Goal: Information Seeking & Learning: Learn about a topic

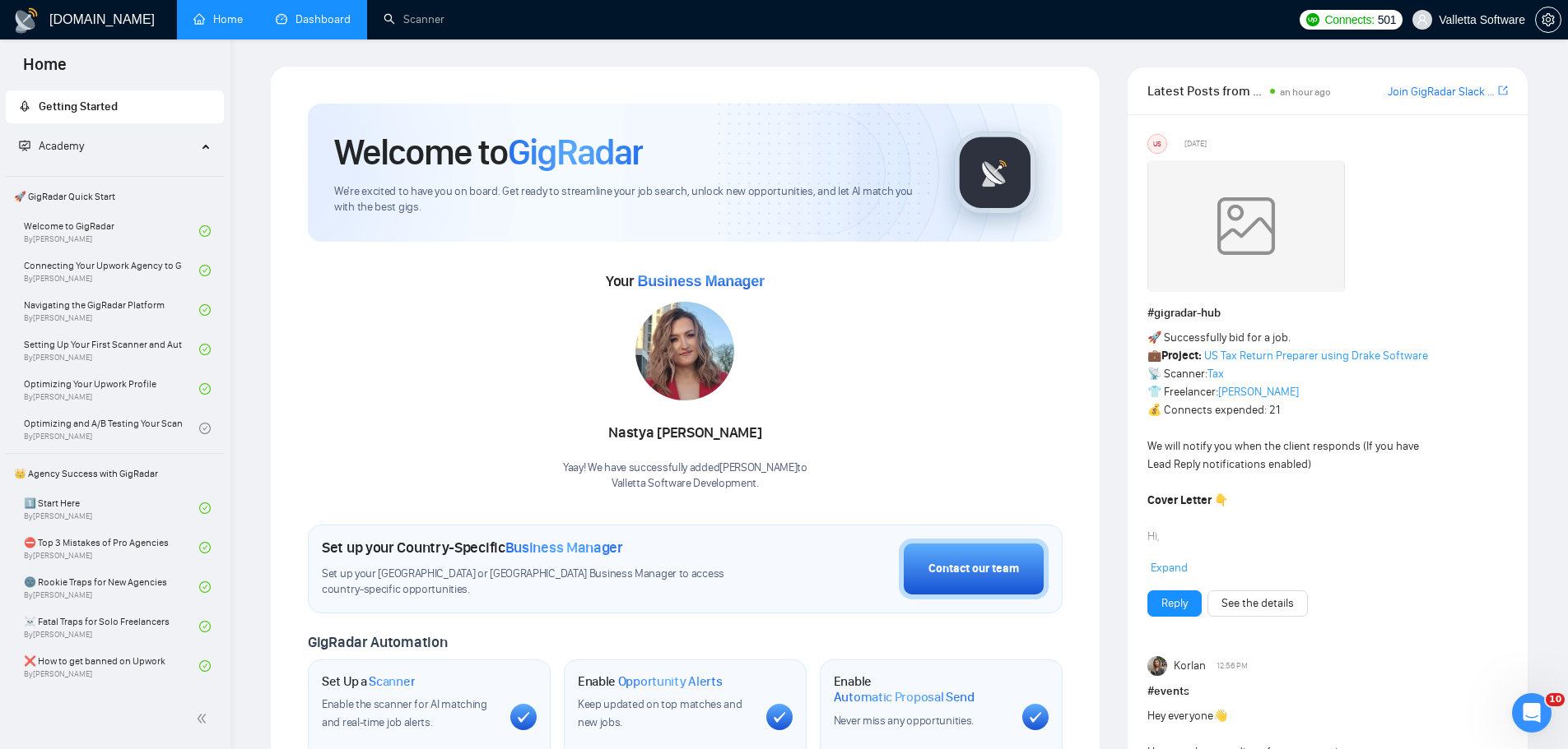
click at [311, 25] on link "Dashboard" at bounding box center [313, 19] width 75 height 14
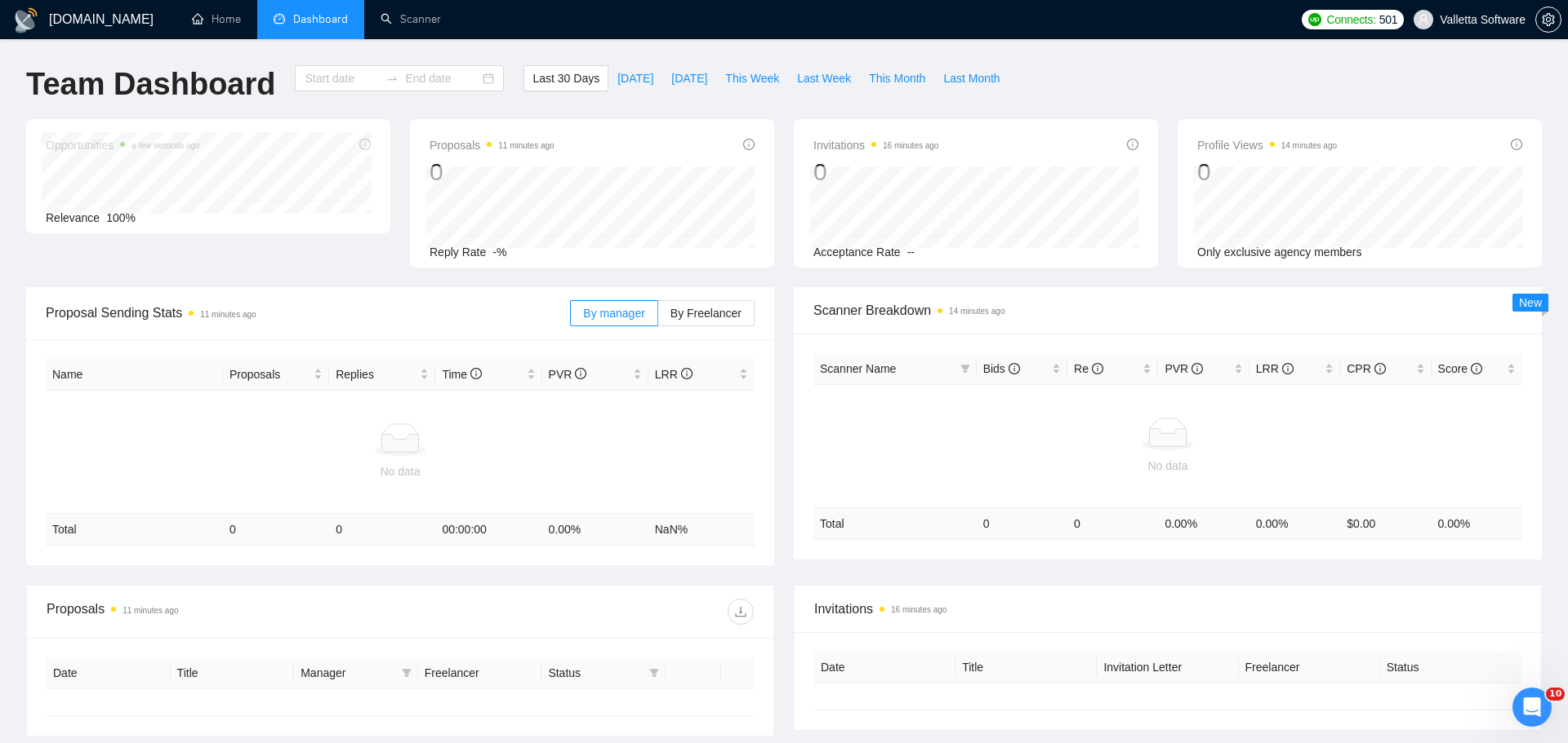
type input "[DATE]"
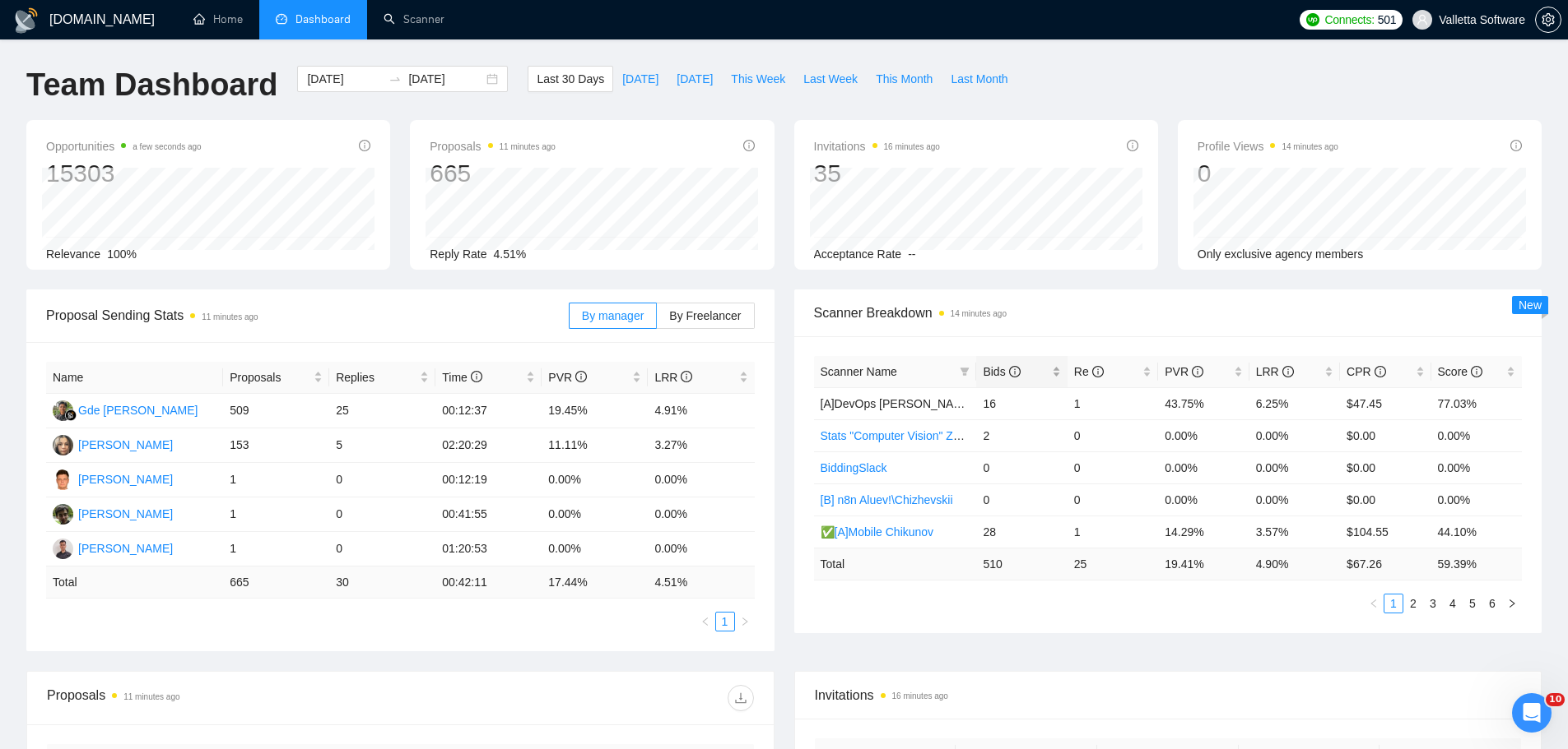
click at [1010, 363] on div "Bids" at bounding box center [1021, 372] width 77 height 18
click at [1043, 327] on div "Scanner Breakdown 14 minutes ago" at bounding box center [1168, 313] width 708 height 47
click at [665, 253] on div "Reply Rate 4.51%" at bounding box center [592, 254] width 324 height 18
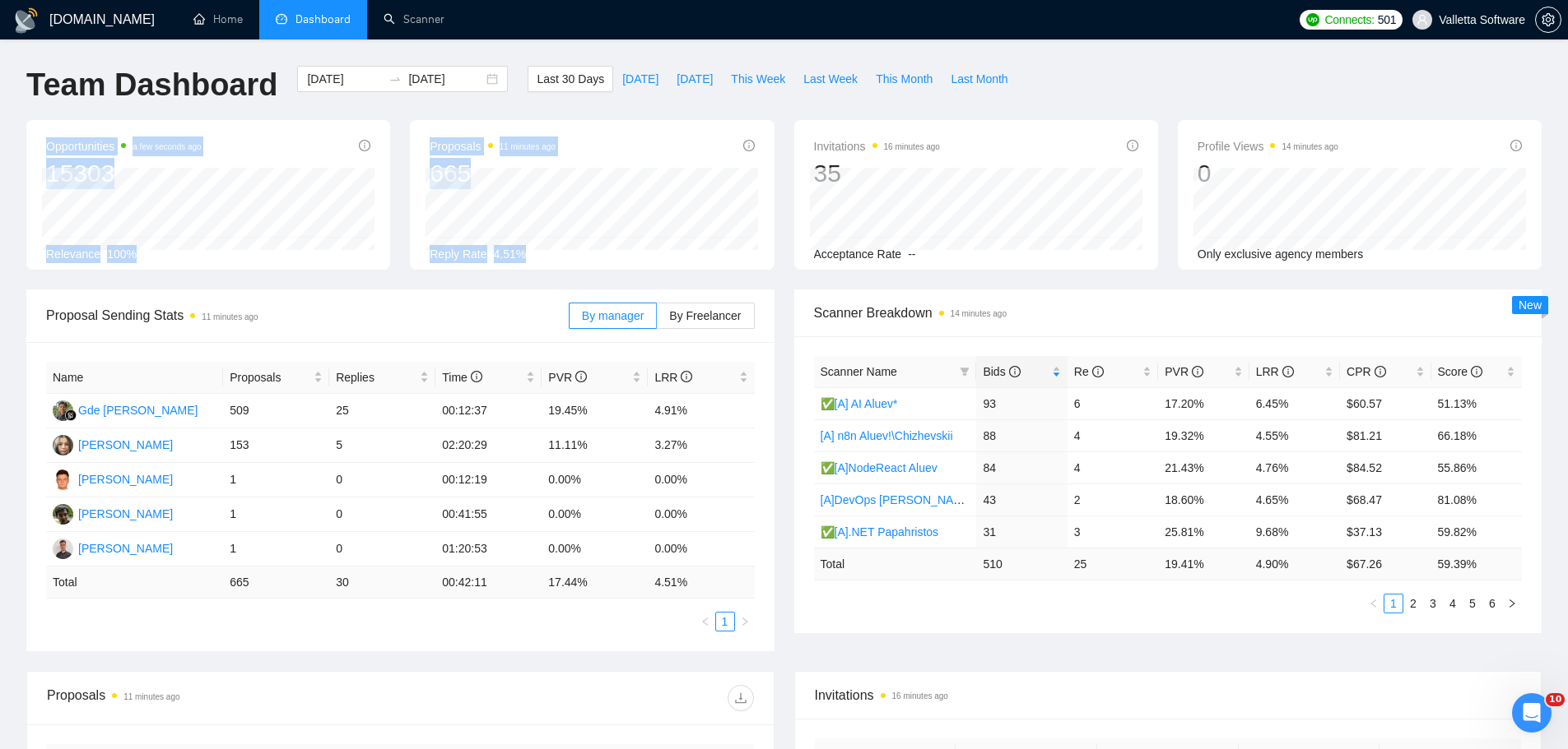
drag, startPoint x: 559, startPoint y: 245, endPoint x: 392, endPoint y: 116, distance: 211.0
click at [397, 131] on div "Opportunities a few seconds ago 15303 Relevance 100% Proposals 11 minutes ago 6…" at bounding box center [784, 205] width 1535 height 169
click at [525, 267] on div "[DATE] Sent 48 Replied 4" at bounding box center [542, 234] width 90 height 73
click at [417, 306] on span "Proposal Sending Stats 11 minutes ago" at bounding box center [308, 315] width 523 height 21
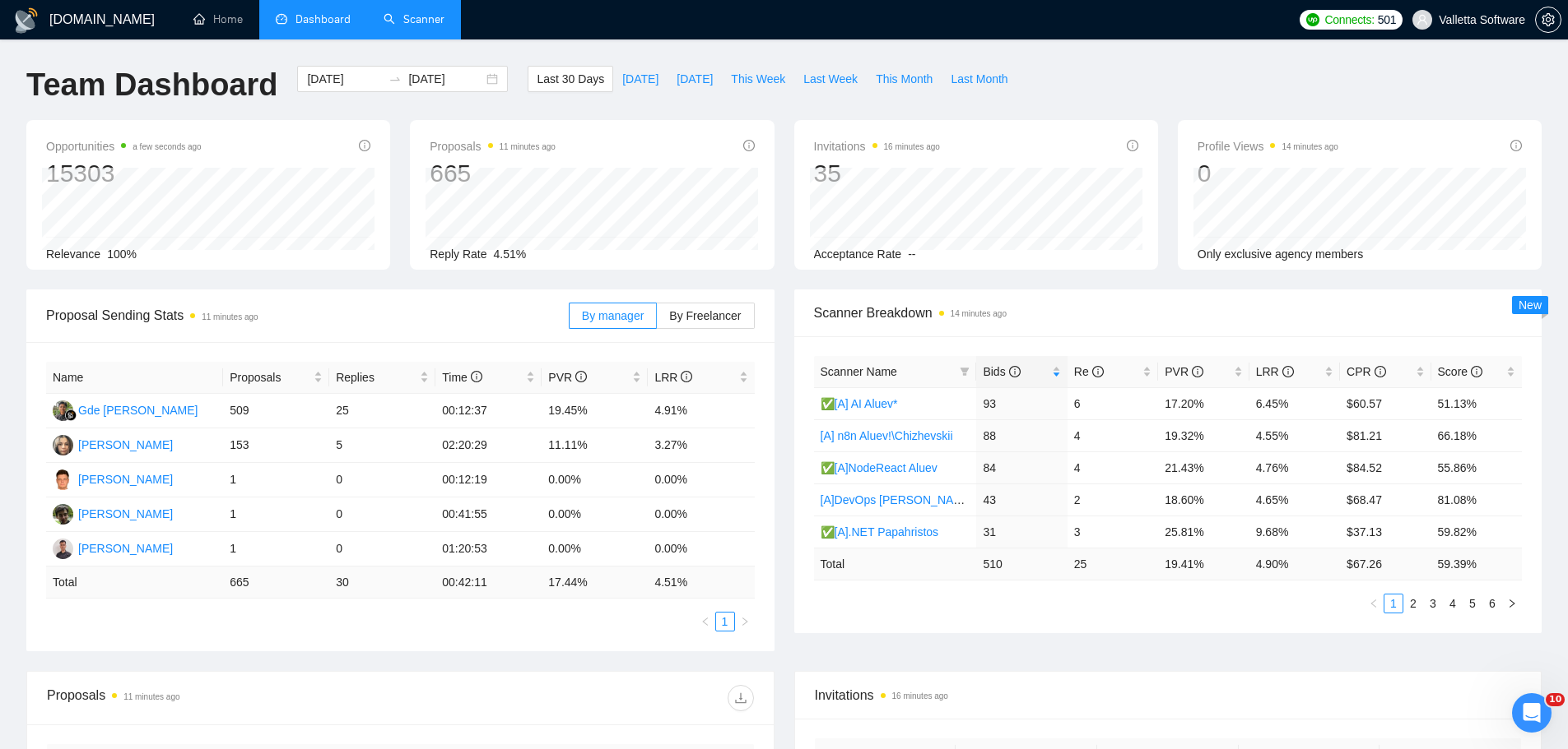
click at [383, 25] on link "Scanner" at bounding box center [413, 19] width 61 height 14
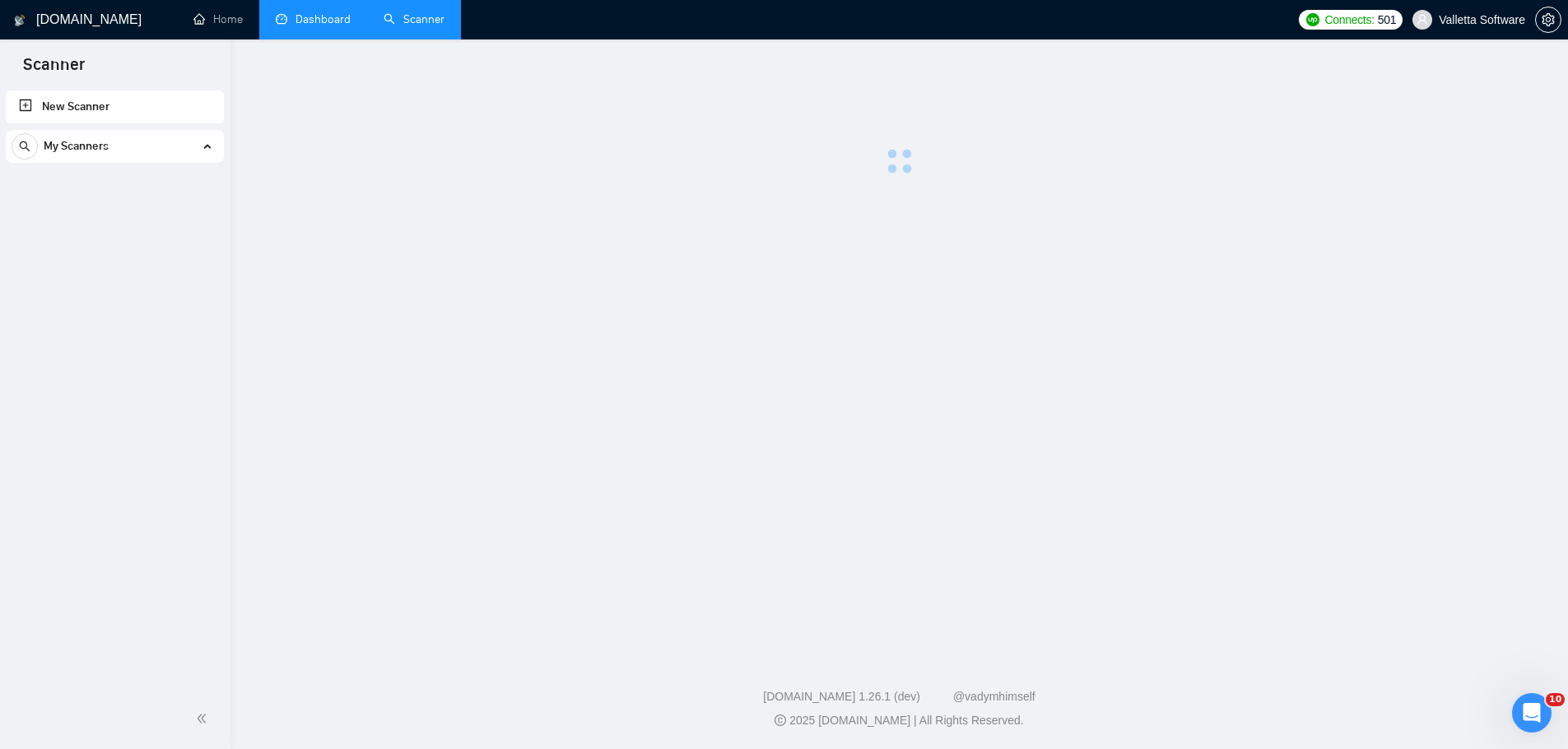
click at [314, 26] on link "Dashboard" at bounding box center [313, 19] width 75 height 14
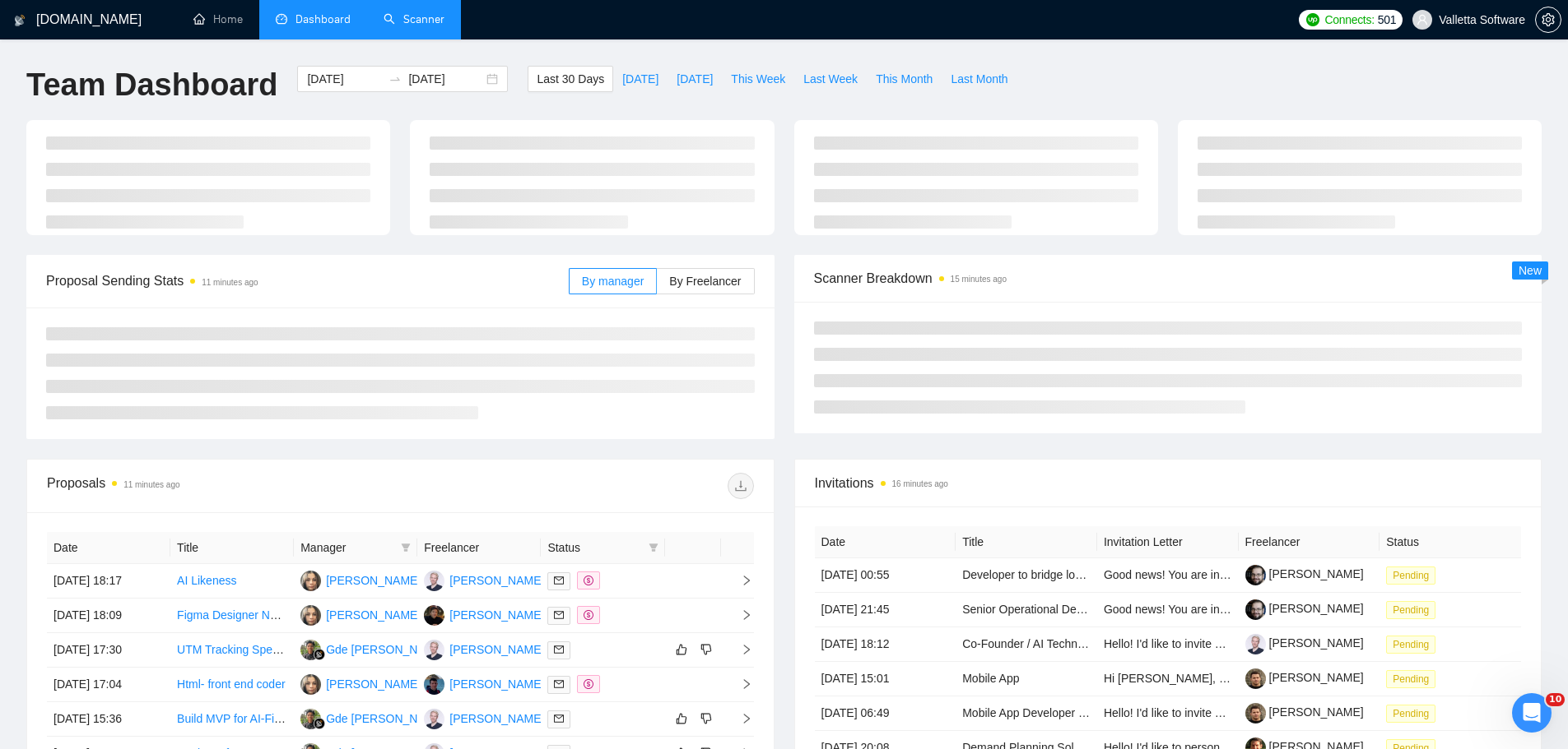
click at [420, 22] on link "Scanner" at bounding box center [413, 19] width 61 height 14
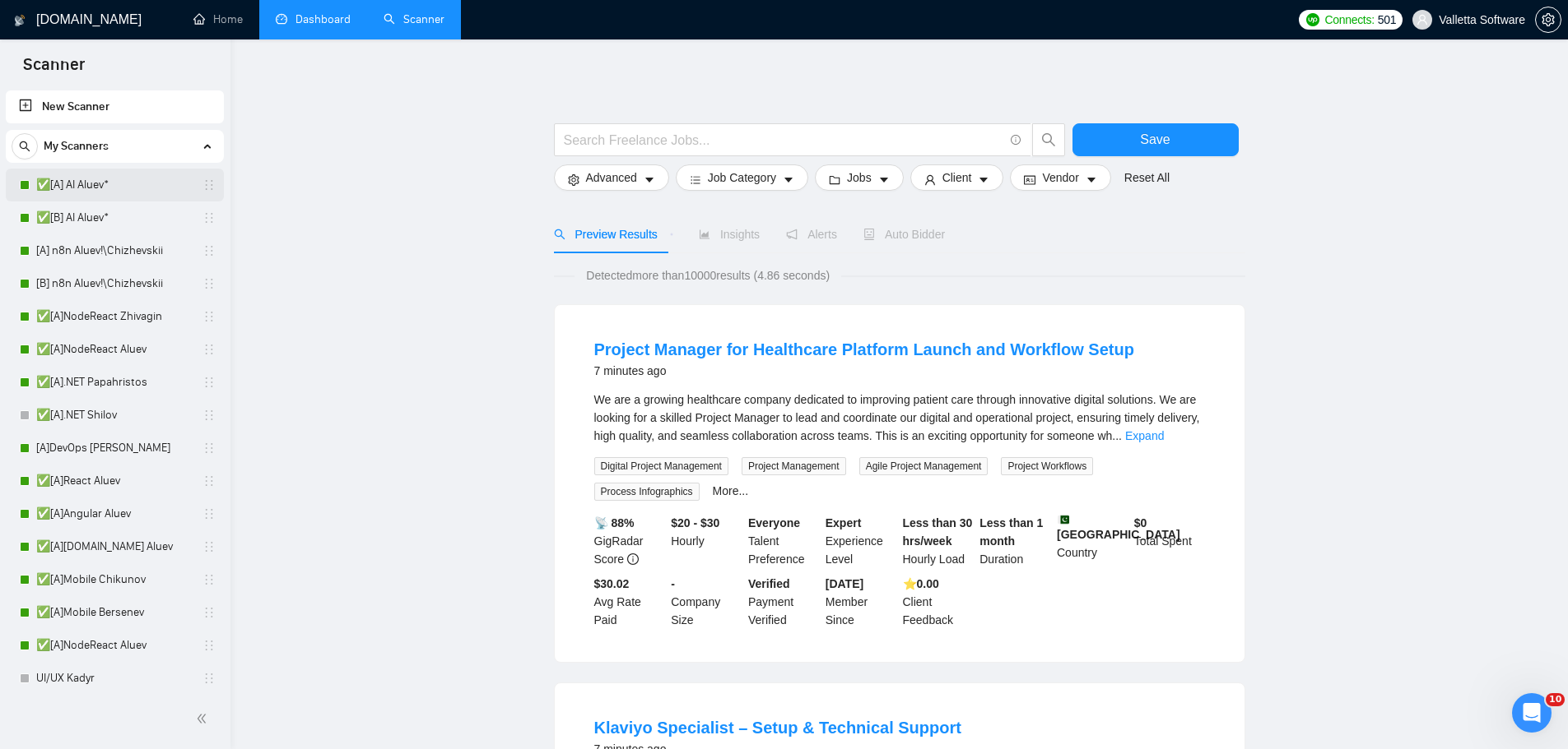
drag, startPoint x: 108, startPoint y: 182, endPoint x: 133, endPoint y: 179, distance: 25.2
click at [108, 182] on link "✅[A] AI Aluev*" at bounding box center [115, 185] width 157 height 33
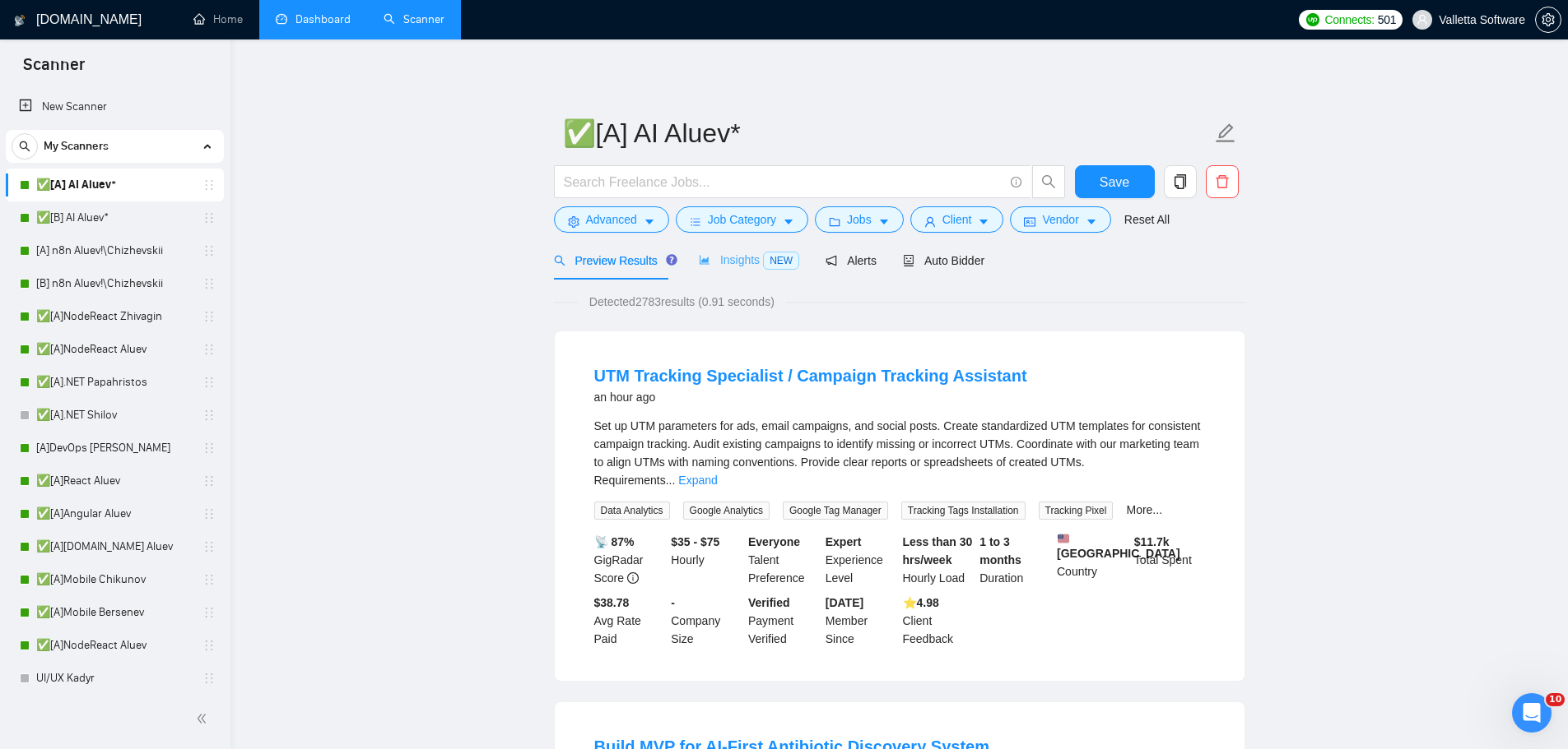
click at [705, 247] on div "Insights NEW" at bounding box center [748, 260] width 100 height 38
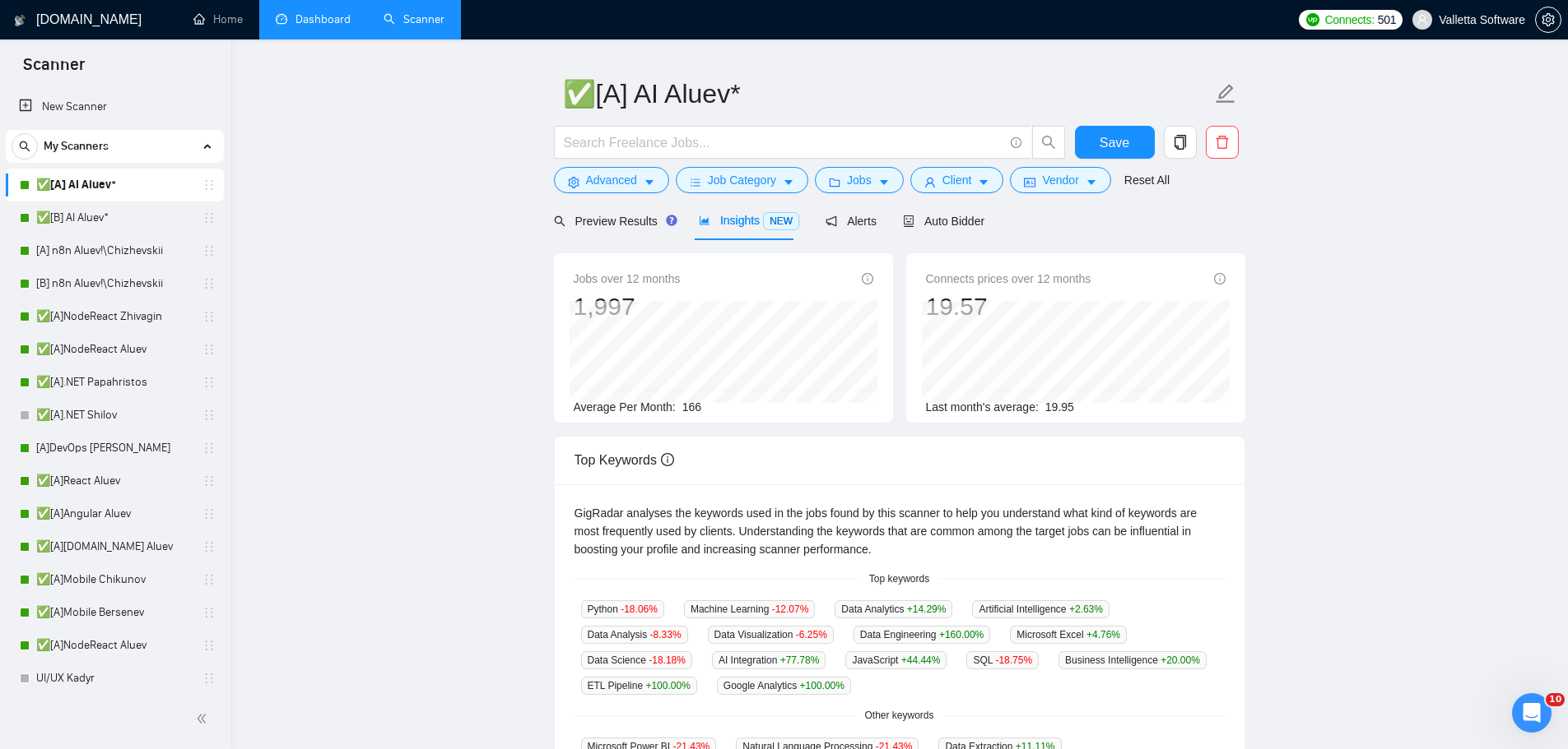
scroll to position [165, 0]
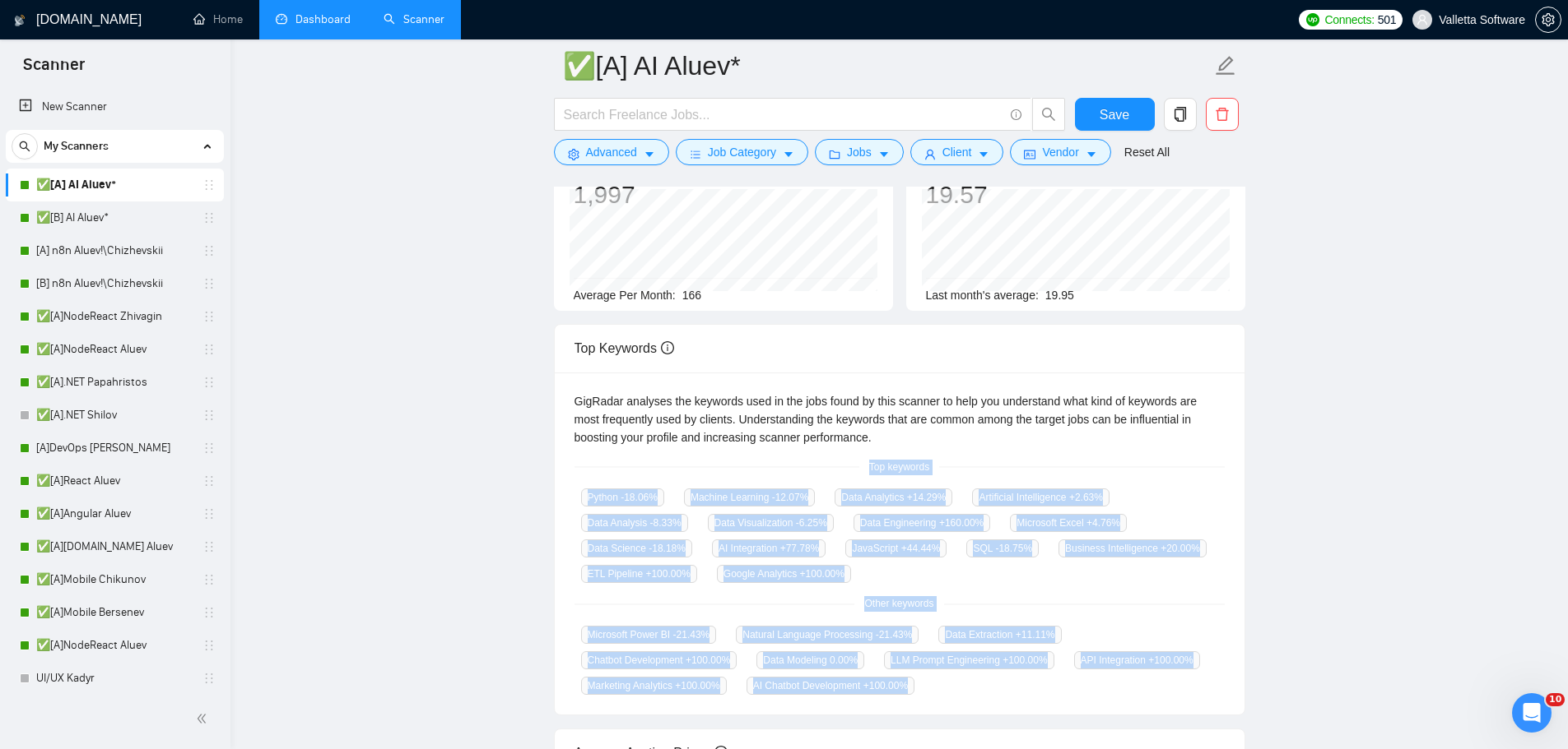
copy div "Top keywords Python -18.06 % Machine Learning -12.07 % Data Analytics +14.29 % …"
drag, startPoint x: 866, startPoint y: 454, endPoint x: 923, endPoint y: 684, distance: 237.0
click at [923, 684] on div "GigRadar analyses the keywords used in the jobs found by this scanner to help y…" at bounding box center [900, 543] width 690 height 343
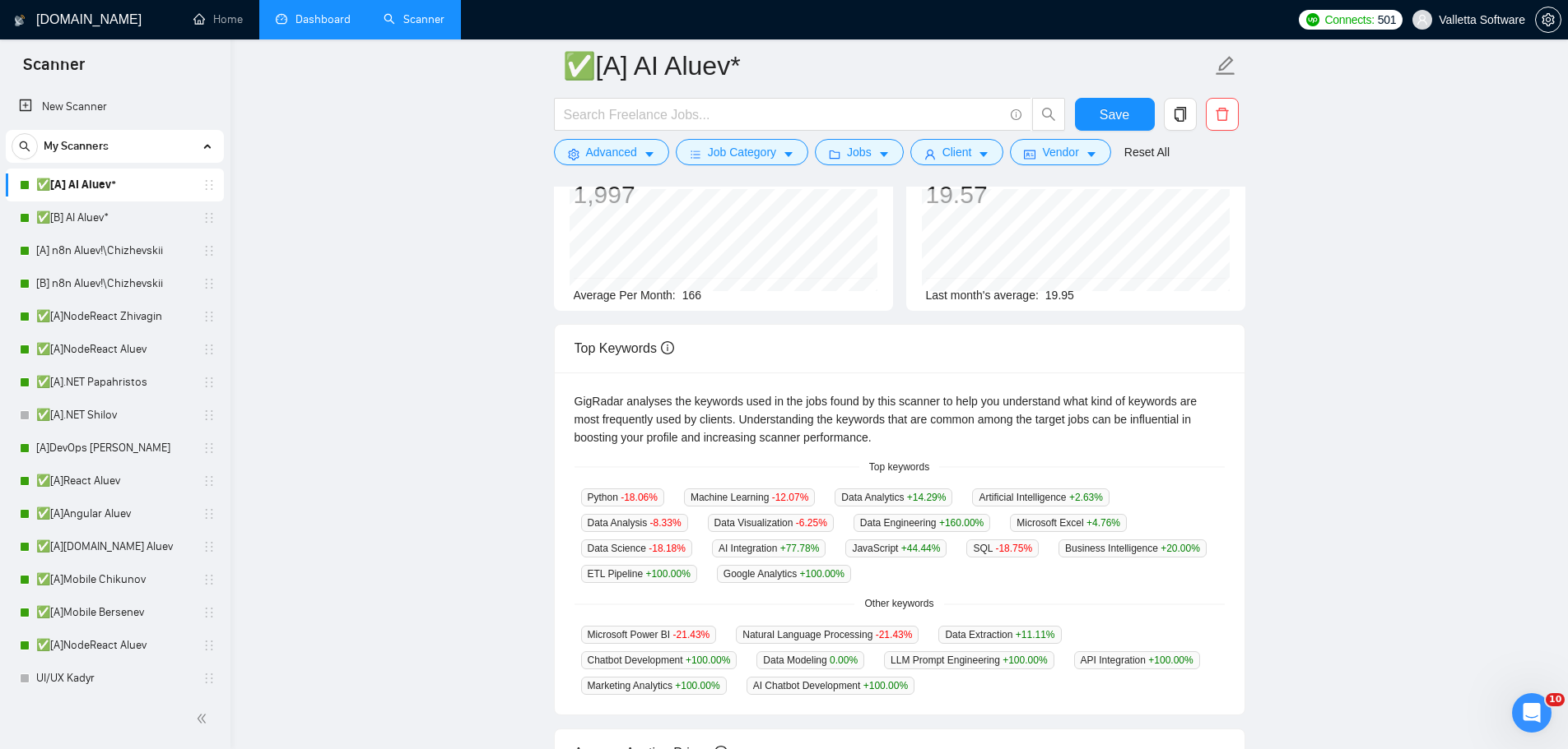
click at [1490, 277] on main "✅[A] AI Aluev* Save Advanced Job Category Jobs Client Vendor Reset All Preview …" at bounding box center [899, 472] width 1285 height 1142
click at [113, 385] on link "✅[A].NET Papahristos" at bounding box center [115, 382] width 157 height 33
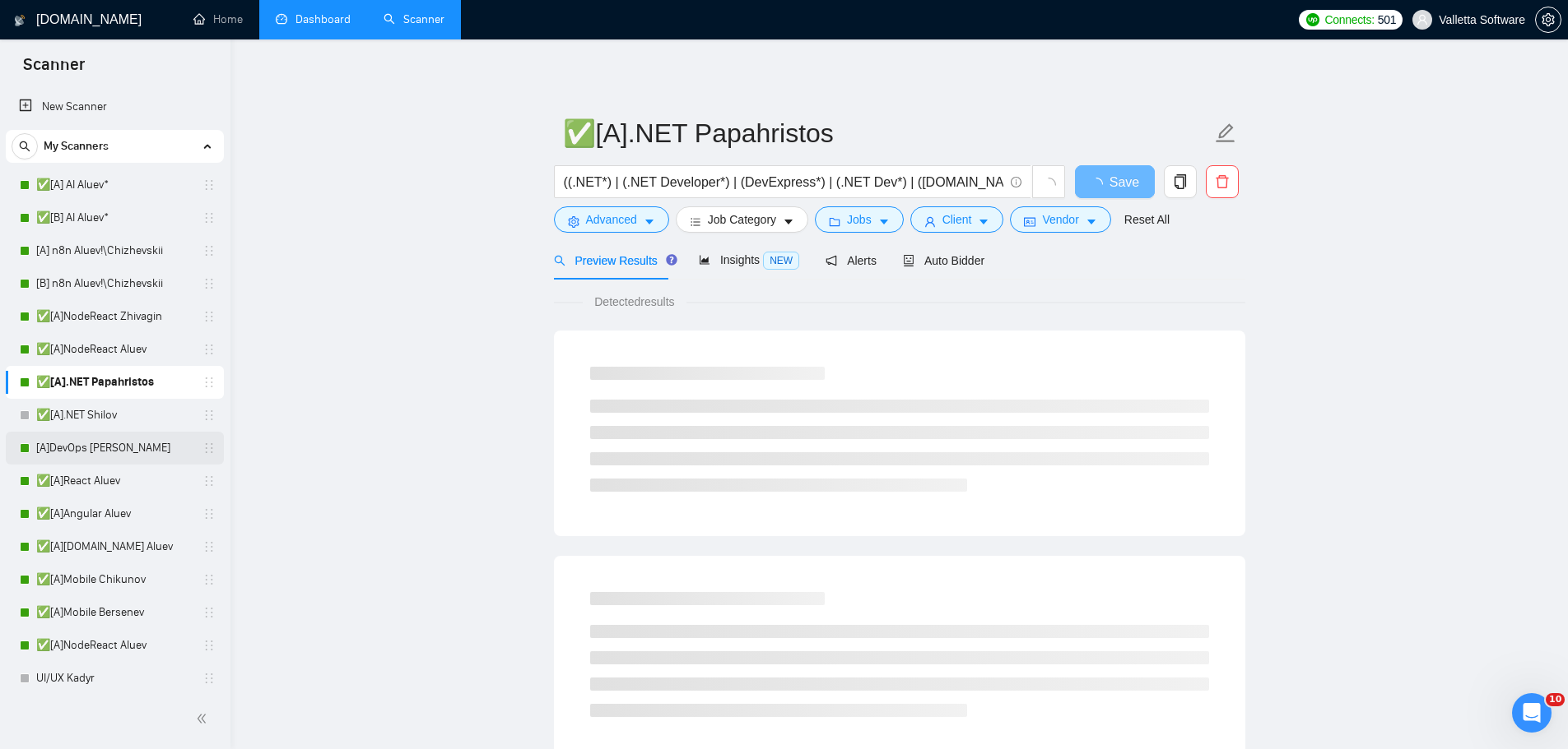
click at [97, 449] on link "[A]DevOps [PERSON_NAME]" at bounding box center [115, 449] width 157 height 33
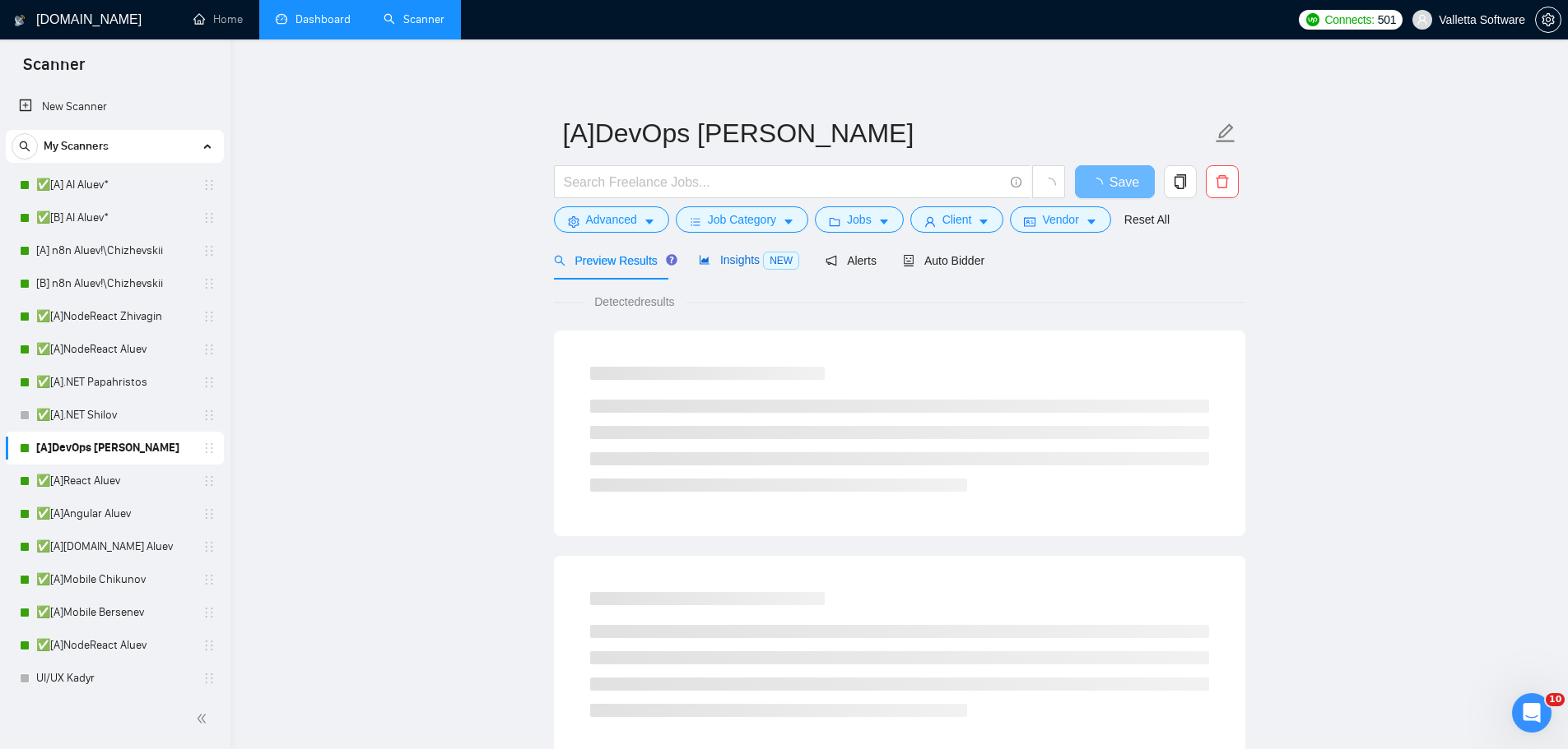
click at [751, 255] on span "Insights NEW" at bounding box center [748, 259] width 100 height 13
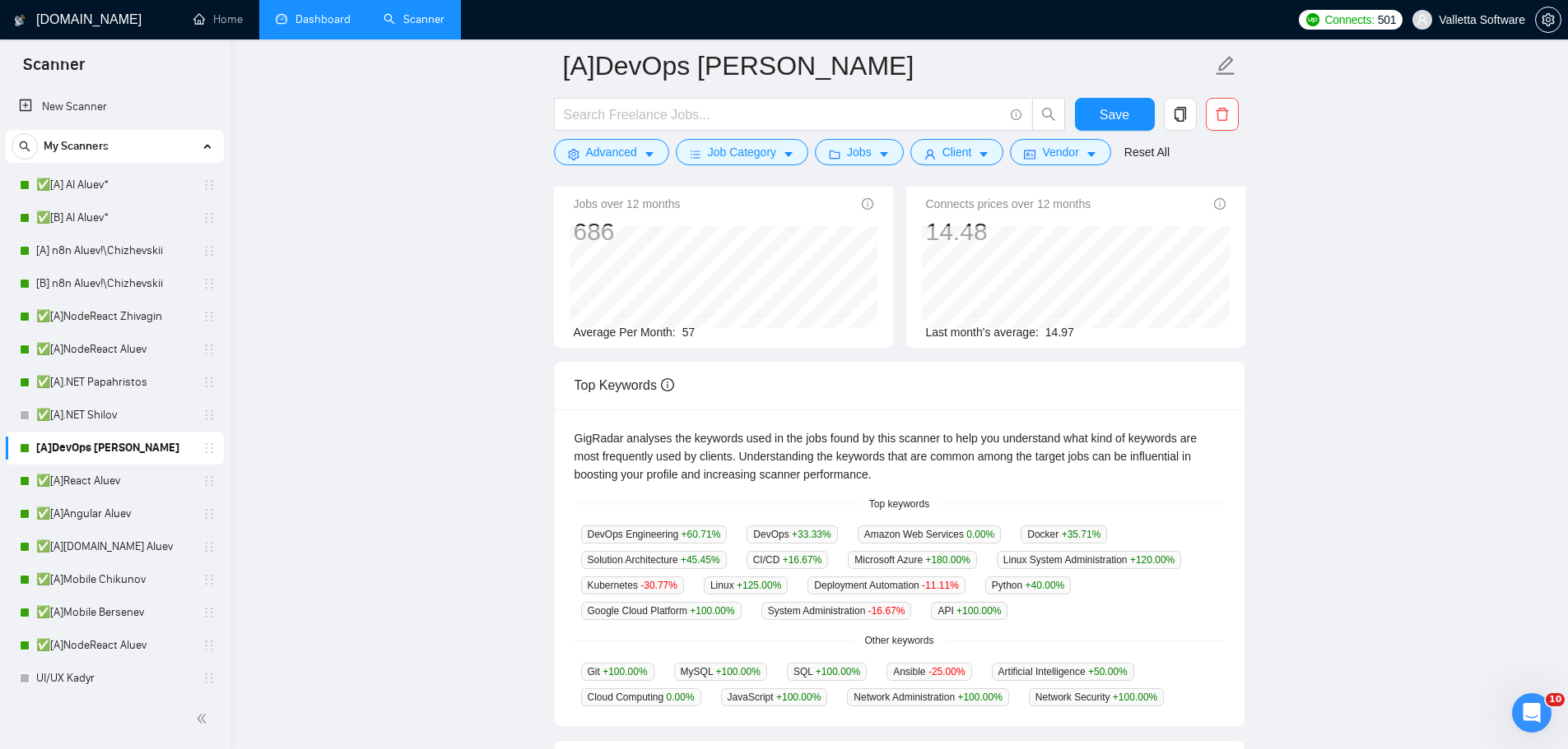
scroll to position [247, 0]
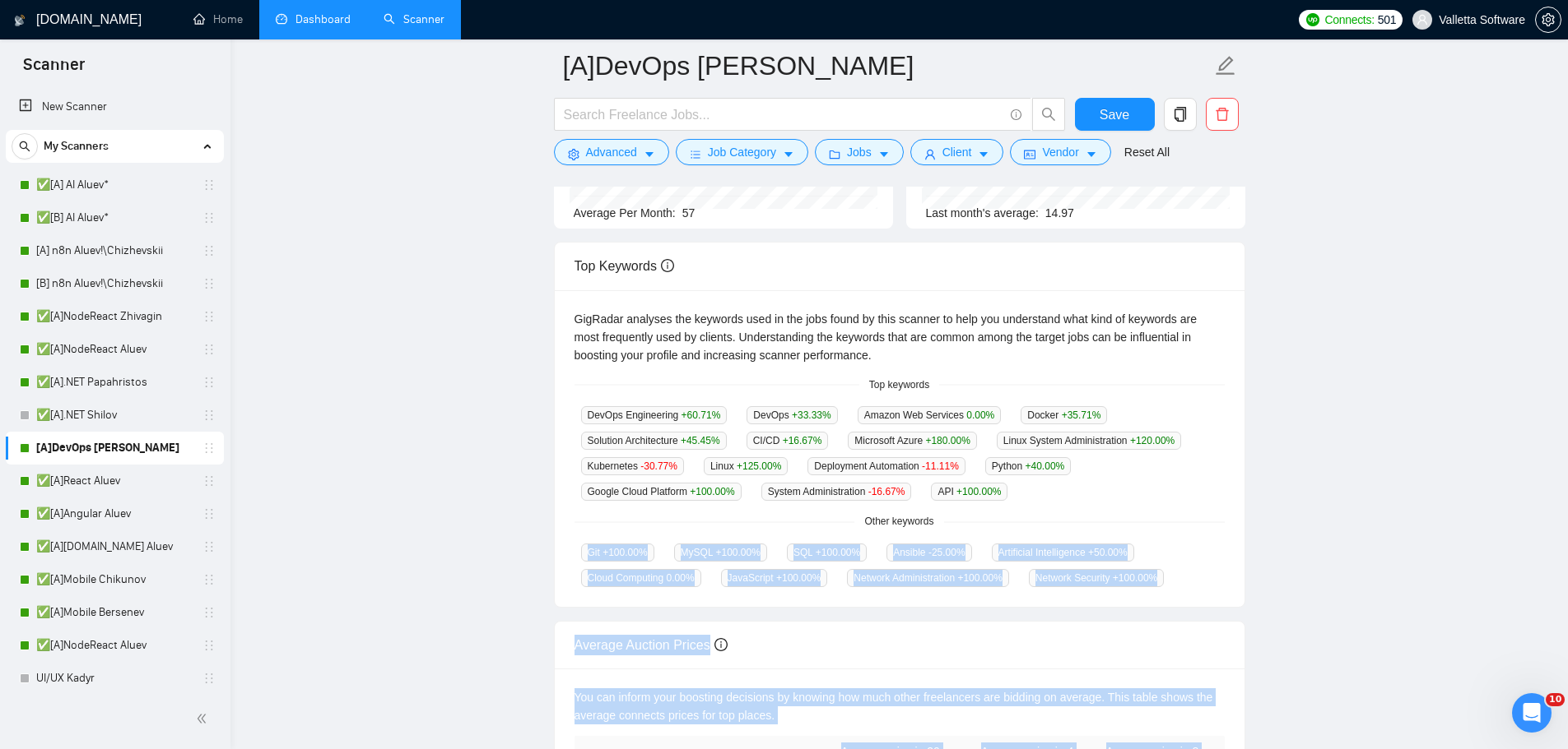
drag, startPoint x: 872, startPoint y: 387, endPoint x: 1102, endPoint y: 542, distance: 277.4
click at [1076, 502] on body "Scanner New Scanner My Scanners ✅[A] AI Aluev* ✅[B] AI Aluev* [A] n8n Aluev!\Ch…" at bounding box center [784, 127] width 1568 height 749
click at [1161, 572] on div "Network Security +100.00 %" at bounding box center [1096, 578] width 148 height 19
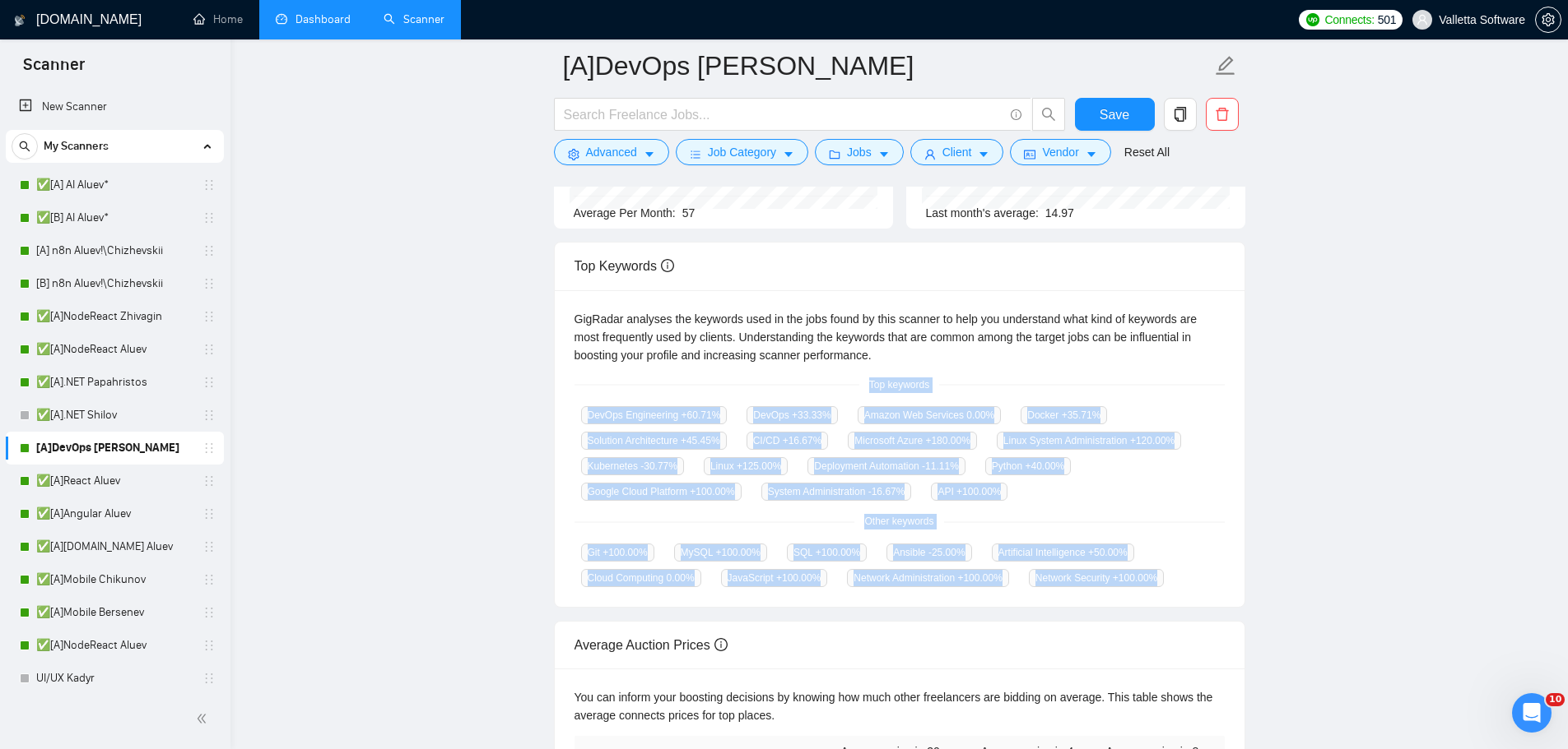
drag, startPoint x: 1161, startPoint y: 573, endPoint x: 865, endPoint y: 389, distance: 348.5
click at [865, 389] on div "GigRadar analyses the keywords used in the jobs found by this scanner to help y…" at bounding box center [900, 449] width 690 height 318
copy div "Top keywords DevOps Engineering +60.71 % DevOps +33.33 % Amazon Web Services 0.…"
